Goal: Task Accomplishment & Management: Complete application form

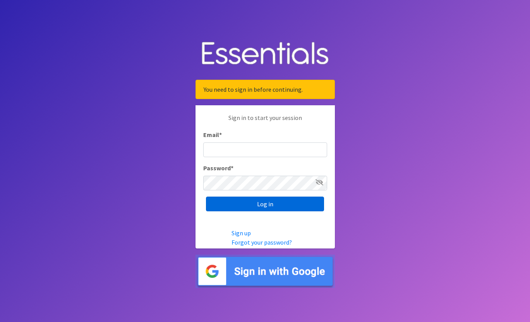
type input "[EMAIL_ADDRESS][DOMAIN_NAME]"
click at [284, 205] on input "Log in" at bounding box center [265, 204] width 118 height 15
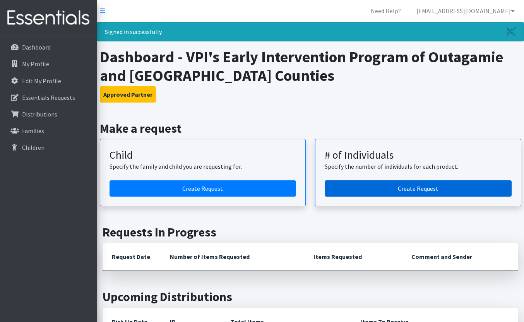
click at [364, 180] on link "Create Request" at bounding box center [418, 188] width 187 height 16
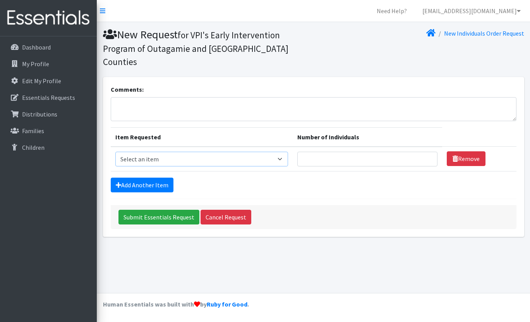
click at [183, 152] on select "Select an item (Newborn) (Preemie) (Size 1) (Size 2) (Size 3) (Size 4) (Size 5)…" at bounding box center [201, 159] width 173 height 15
select select "14953"
click at [115, 152] on select "Select an item (Newborn) (Preemie) (Size 1) (Size 2) (Size 3) (Size 4) (Size 5)…" at bounding box center [201, 159] width 173 height 15
click at [354, 152] on input "Number of Individuals" at bounding box center [367, 159] width 140 height 15
type input "12"
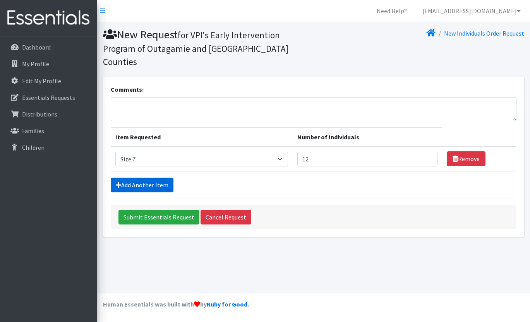
click at [149, 178] on link "Add Another Item" at bounding box center [142, 185] width 63 height 15
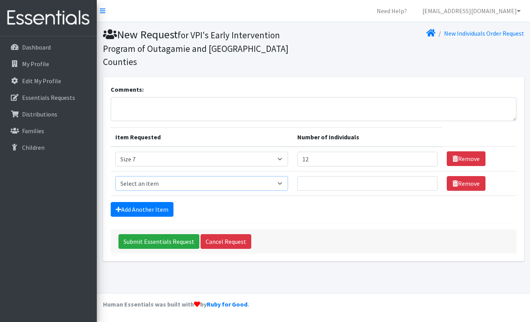
click at [164, 176] on select "Select an item (Newborn) (Preemie) (Size 1) (Size 2) (Size 3) (Size 4) (Size 5)…" at bounding box center [201, 183] width 173 height 15
select select "14491"
click at [115, 176] on select "Select an item (Newborn) (Preemie) (Size 1) (Size 2) (Size 3) (Size 4) (Size 5)…" at bounding box center [201, 183] width 173 height 15
click at [360, 176] on input "Number of Individuals" at bounding box center [367, 183] width 140 height 15
type input "12"
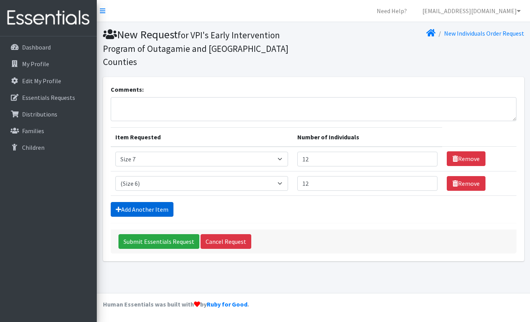
click at [143, 202] on link "Add Another Item" at bounding box center [142, 209] width 63 height 15
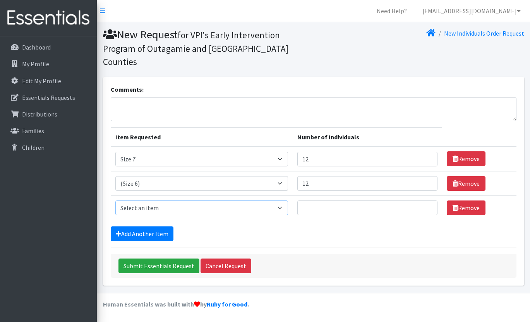
click at [150, 200] on select "Select an item (Newborn) (Preemie) (Size 1) (Size 2) (Size 3) (Size 4) (Size 5)…" at bounding box center [201, 207] width 173 height 15
select select "14488"
click at [115, 200] on select "Select an item (Newborn) (Preemie) (Size 1) (Size 2) (Size 3) (Size 4) (Size 5)…" at bounding box center [201, 207] width 173 height 15
click at [364, 200] on input "Number of Individuals" at bounding box center [367, 207] width 140 height 15
type input "15"
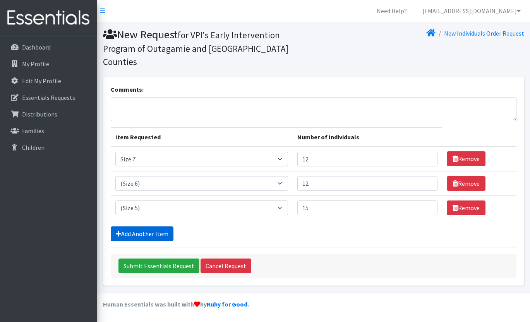
click at [161, 226] on link "Add Another Item" at bounding box center [142, 233] width 63 height 15
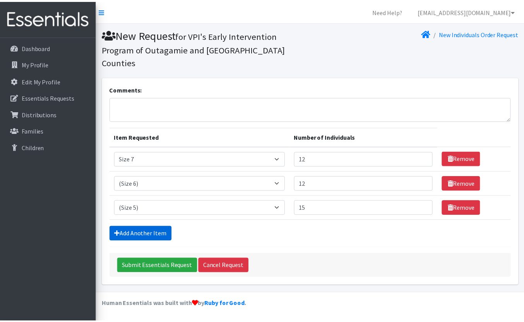
scroll to position [10, 0]
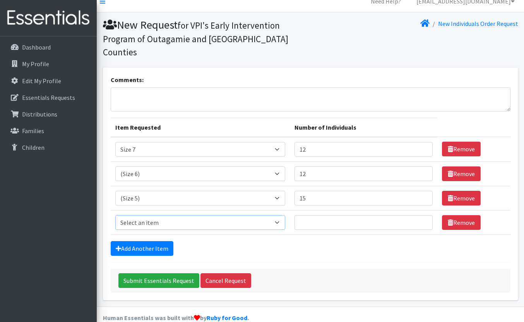
click at [162, 215] on select "Select an item (Newborn) (Preemie) (Size 1) (Size 2) (Size 3) (Size 4) (Size 5)…" at bounding box center [200, 222] width 170 height 15
select select "14512"
click at [115, 215] on select "Select an item (Newborn) (Preemie) (Size 1) (Size 2) (Size 3) (Size 4) (Size 5)…" at bounding box center [200, 222] width 170 height 15
click at [350, 215] on input "Number of Individuals" at bounding box center [363, 222] width 138 height 15
type input "15"
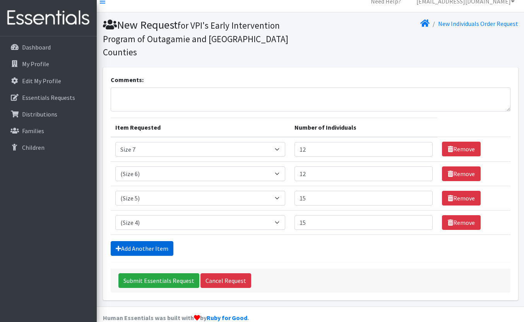
click at [160, 241] on link "Add Another Item" at bounding box center [142, 248] width 63 height 15
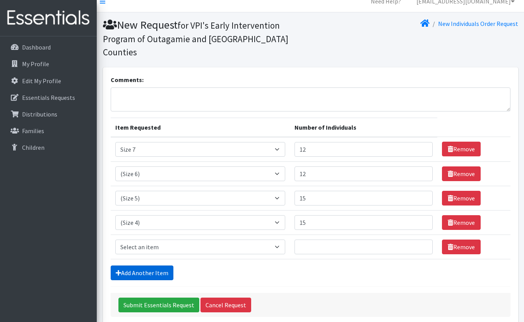
scroll to position [34, 0]
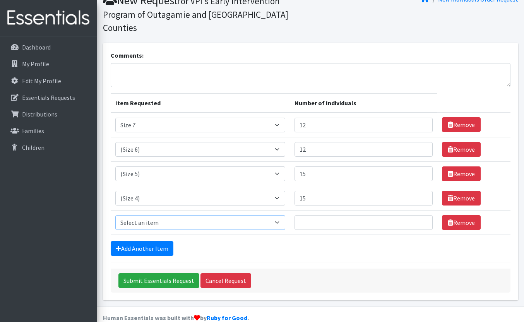
click at [149, 215] on select "Select an item (Newborn) (Preemie) (Size 1) (Size 2) (Size 3) (Size 4) (Size 5)…" at bounding box center [200, 222] width 170 height 15
select select "14507"
click at [115, 215] on select "Select an item (Newborn) (Preemie) (Size 1) (Size 2) (Size 3) (Size 4) (Size 5)…" at bounding box center [200, 222] width 170 height 15
click at [312, 215] on input "Number of Individuals" at bounding box center [363, 222] width 138 height 15
type input "3"
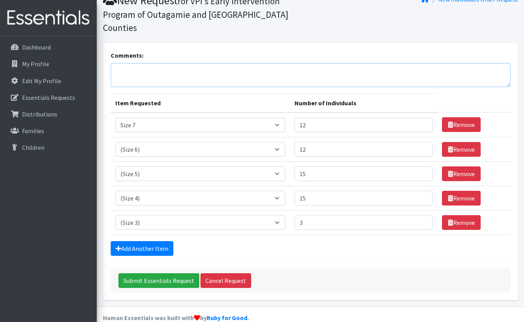
click at [132, 63] on textarea "Comments:" at bounding box center [311, 75] width 400 height 24
type textarea "Pick up date: September 11, 2025"
